Goal: Transaction & Acquisition: Obtain resource

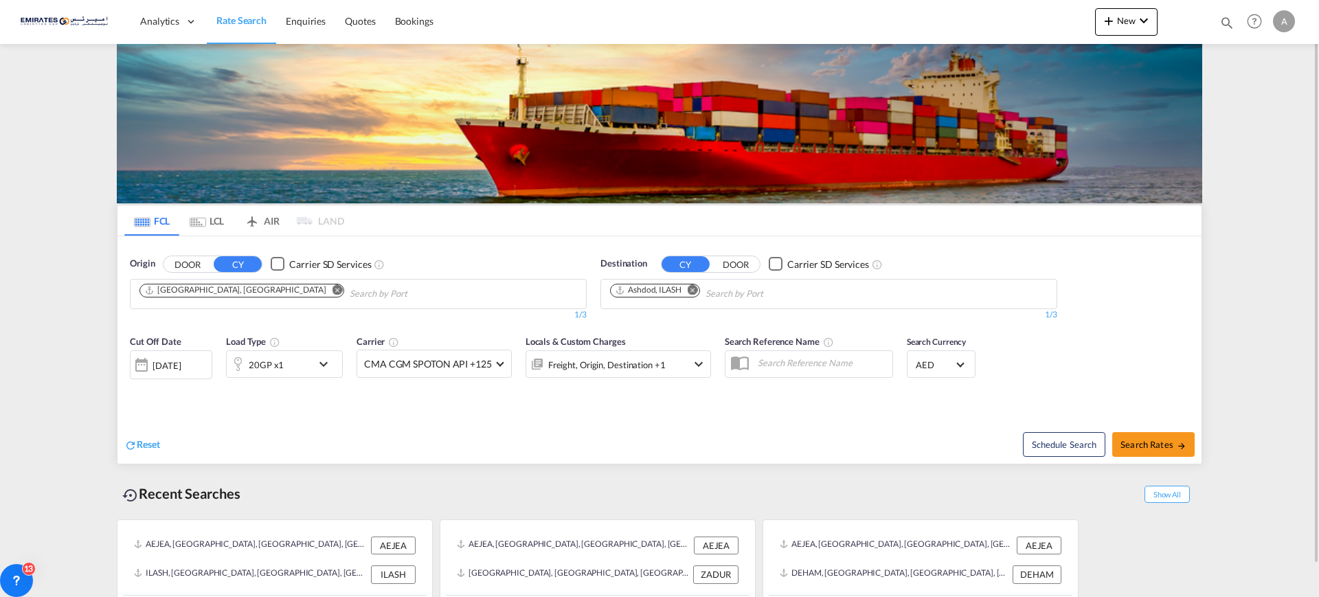
click at [695, 293] on md-icon "Remove" at bounding box center [693, 289] width 10 height 10
click at [689, 289] on input "Chips input." at bounding box center [675, 294] width 131 height 22
type input "[GEOGRAPHIC_DATA]"
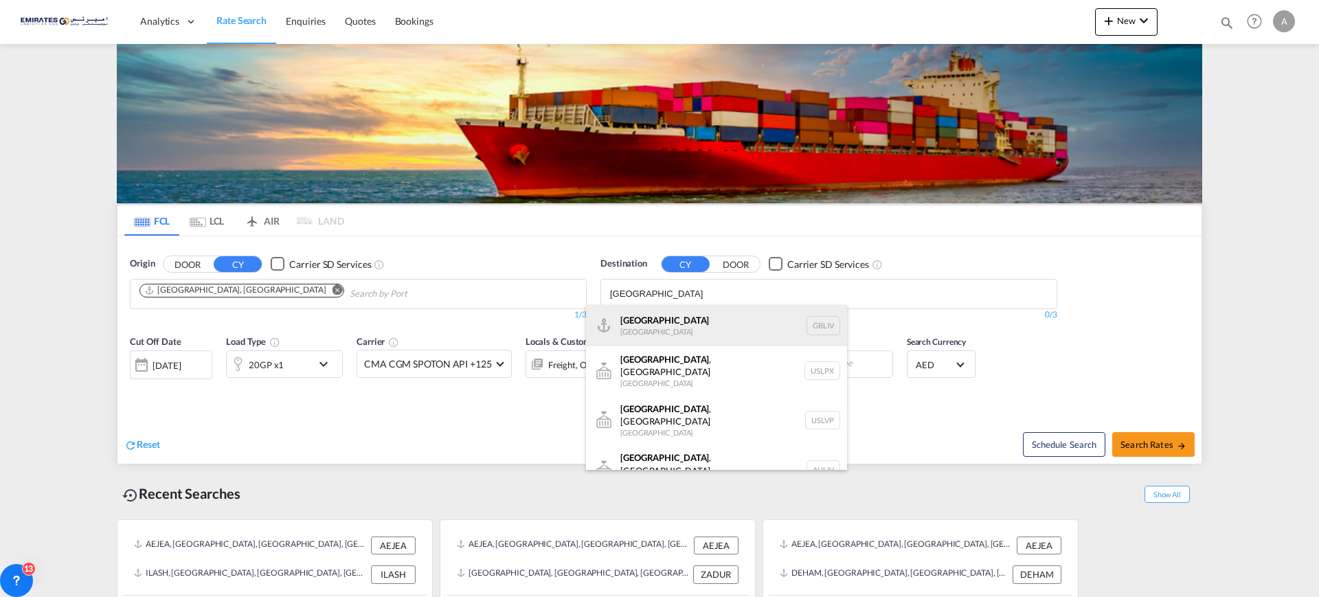
click at [642, 332] on div "[GEOGRAPHIC_DATA] [GEOGRAPHIC_DATA] GBLIV" at bounding box center [716, 325] width 261 height 41
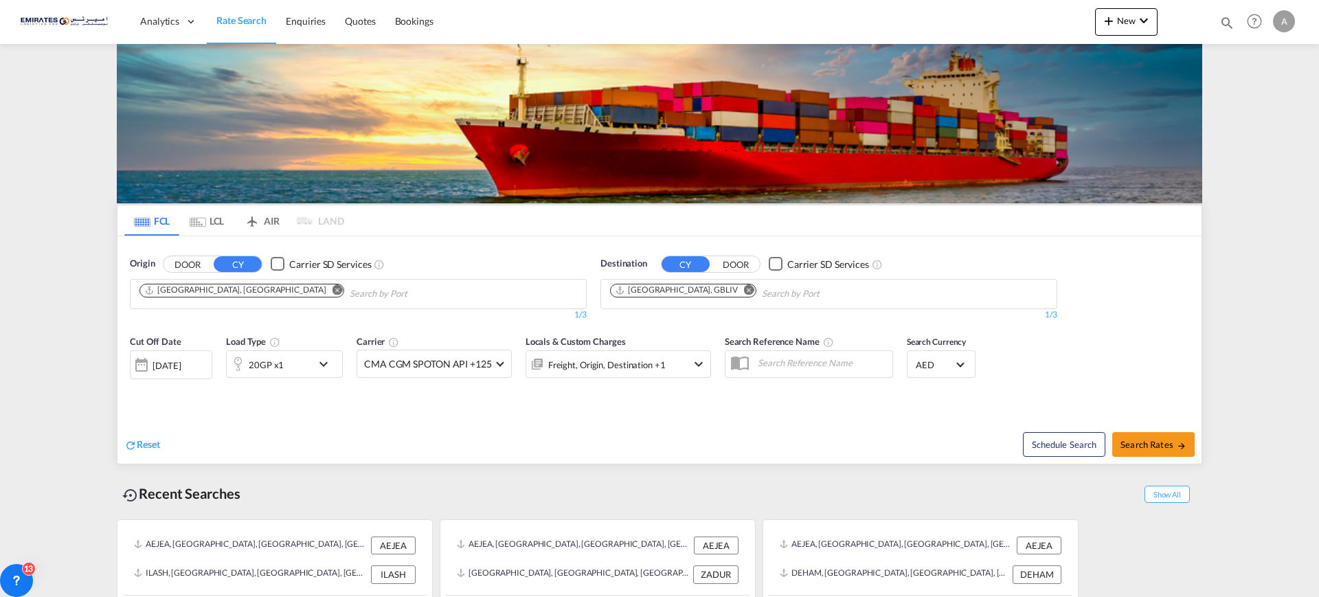
click at [297, 364] on div "20GP x1" at bounding box center [269, 363] width 85 height 27
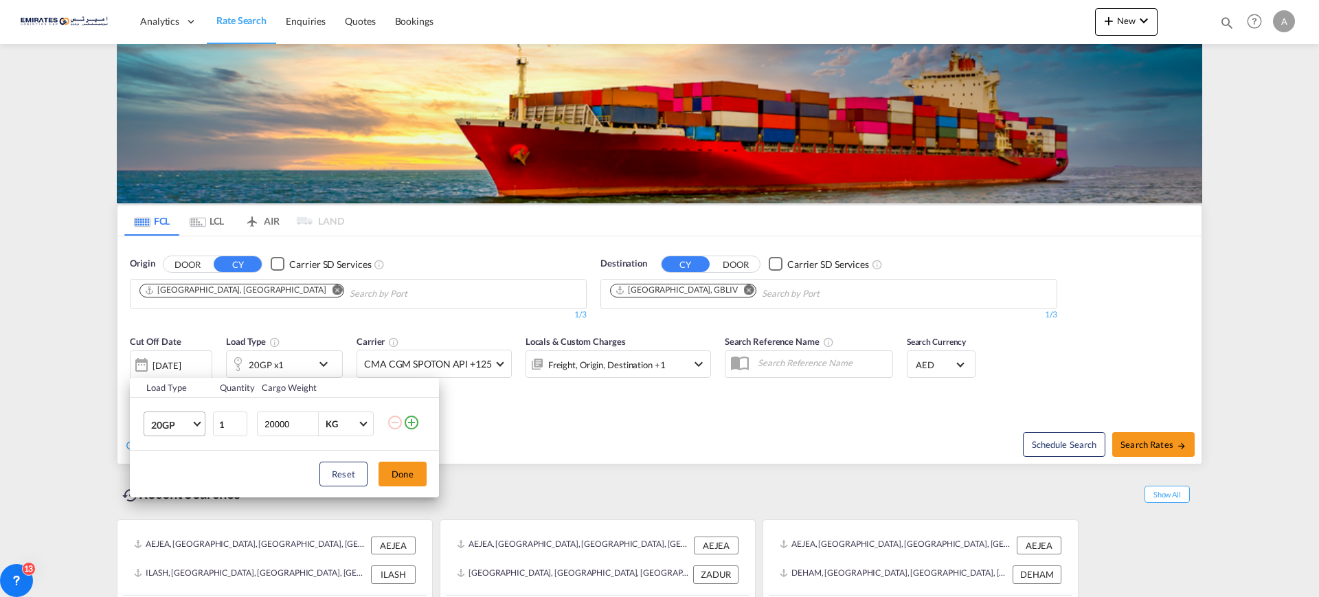
click at [173, 420] on span "20GP" at bounding box center [171, 425] width 40 height 14
click at [160, 488] on div "40HC" at bounding box center [163, 491] width 25 height 14
click at [407, 481] on button "Done" at bounding box center [403, 474] width 48 height 25
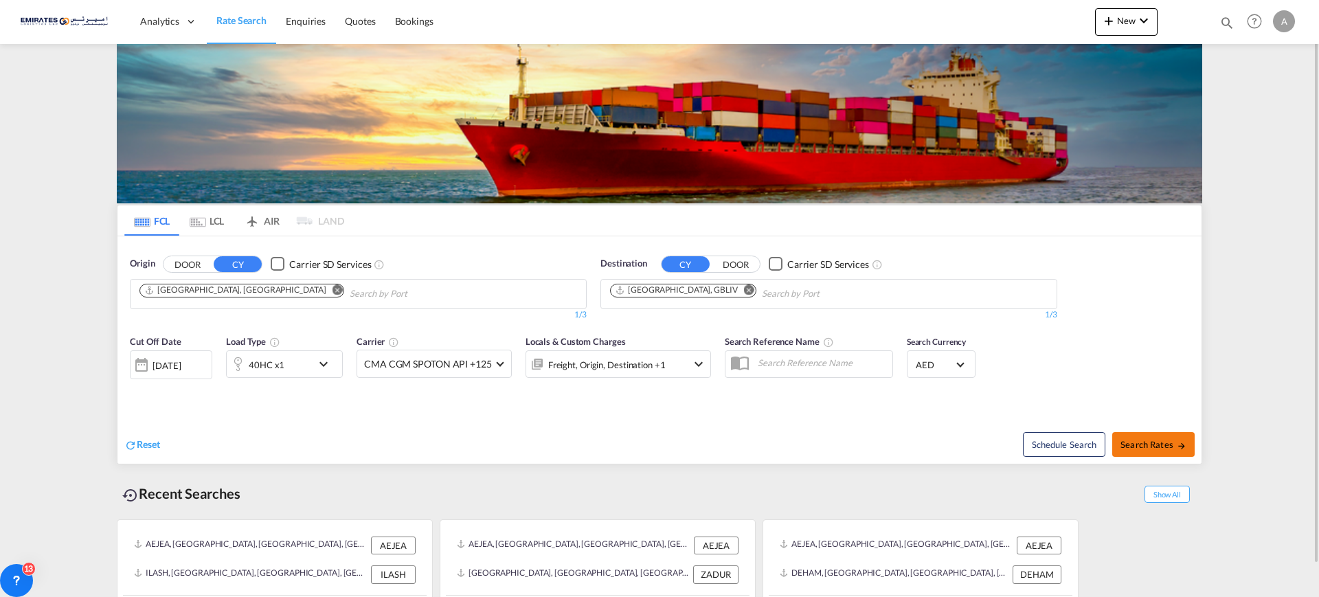
click at [1144, 448] on span "Search Rates" at bounding box center [1153, 444] width 66 height 11
type input "AEJEA to GBLIV / [DATE]"
